Goal: Task Accomplishment & Management: Use online tool/utility

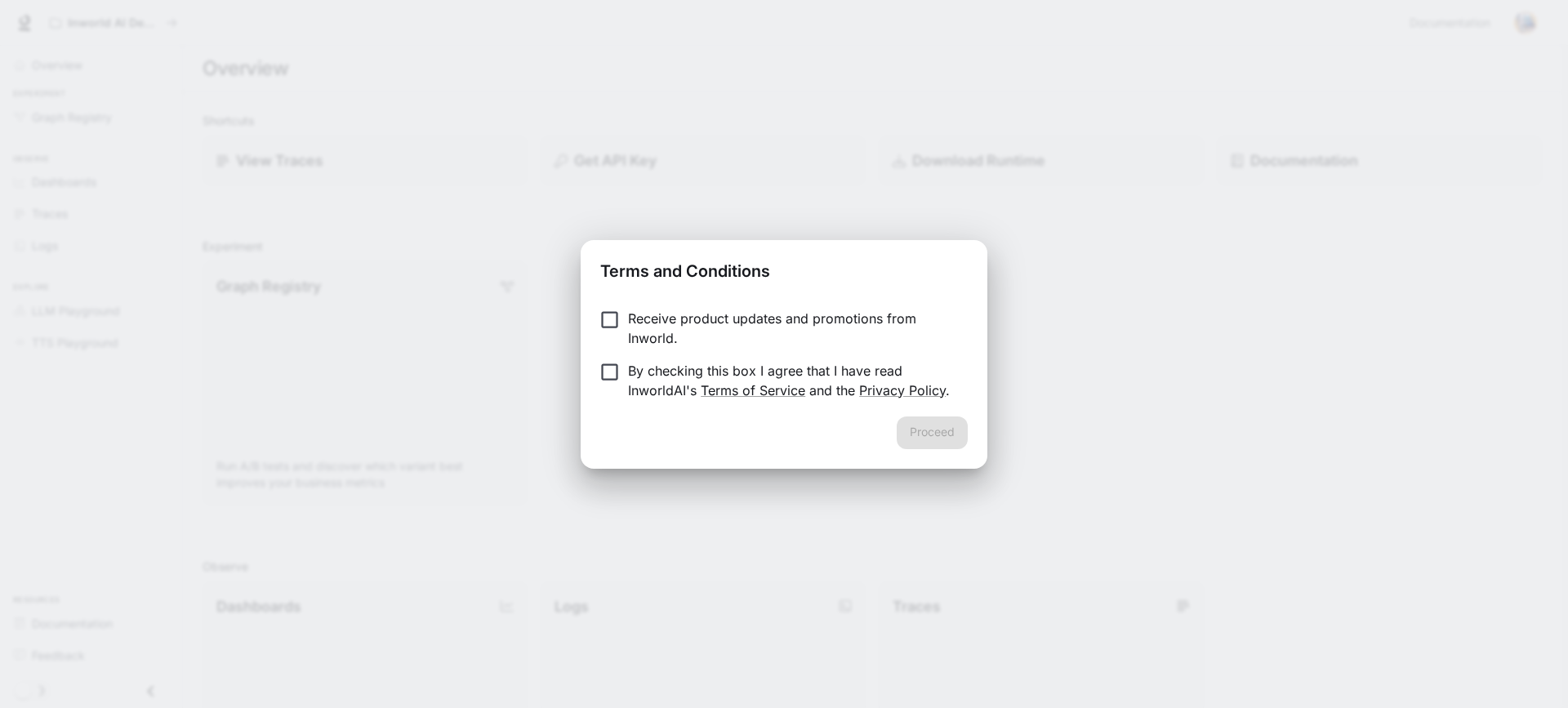
click at [1084, 371] on div "Terms and Conditions Receive product updates and promotions from Inworld. By ch…" at bounding box center [784, 354] width 1568 height 708
click at [960, 433] on button "Proceed" at bounding box center [932, 432] width 71 height 33
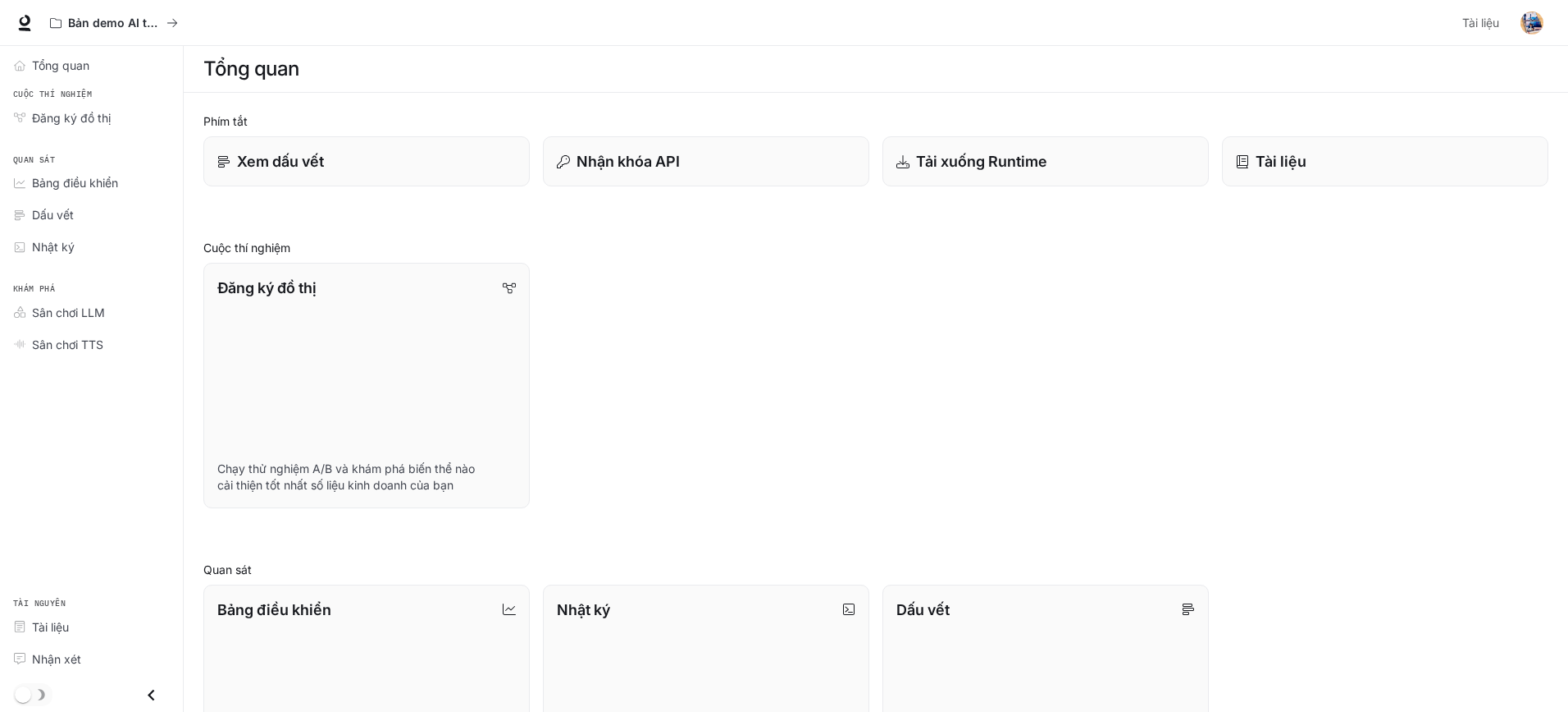
click at [868, 358] on div "Đăng ký đồ thị Chạy thử nghiệm A/B và khám phá biến thể nào cải thiện tốt nhất …" at bounding box center [869, 379] width 1358 height 258
click at [71, 247] on font "Nhật ký" at bounding box center [54, 246] width 43 height 14
